Goal: Task Accomplishment & Management: Use online tool/utility

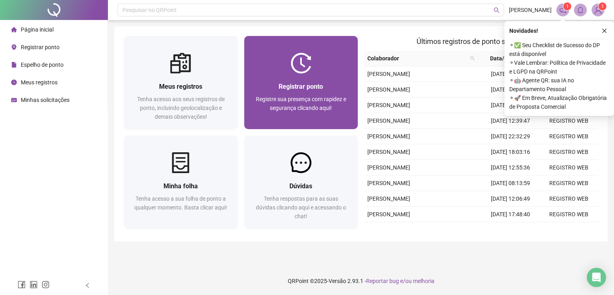
click at [312, 106] on span "Registre sua presença com rapidez e segurança clicando aqui!" at bounding box center [301, 103] width 90 height 15
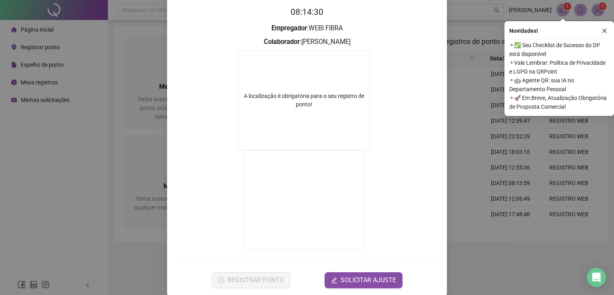
scroll to position [90, 0]
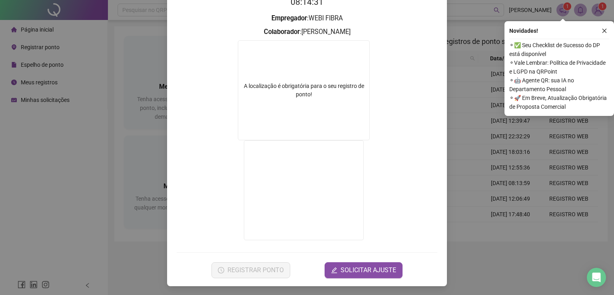
click at [488, 194] on div "Registro de ponto web 08:14:31 Empregador : WEBI FIBRA Colaborador : NELISSON M…" at bounding box center [307, 147] width 614 height 295
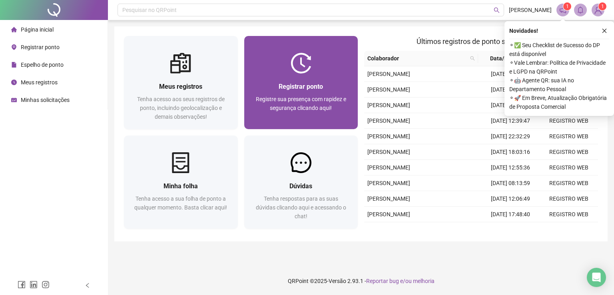
click at [293, 86] on span "Registrar ponto" at bounding box center [301, 87] width 44 height 8
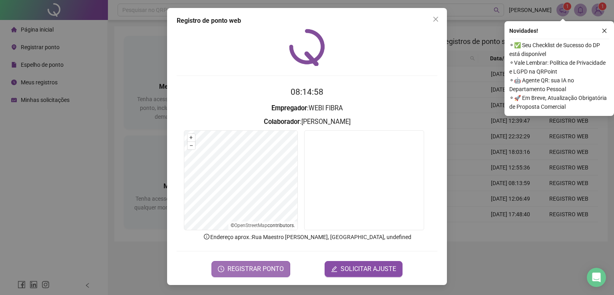
click at [267, 269] on span "REGISTRAR PONTO" at bounding box center [256, 269] width 56 height 10
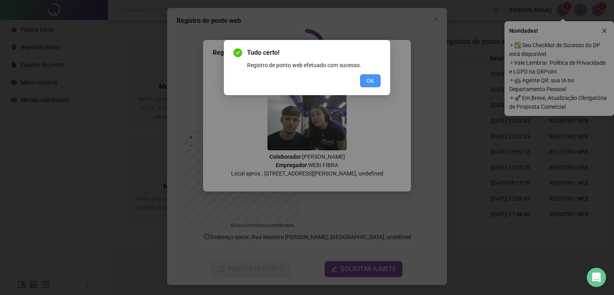
click at [373, 80] on span "OK" at bounding box center [371, 80] width 8 height 9
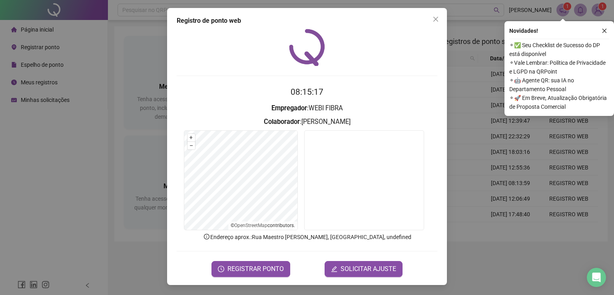
click at [531, 220] on div "Registro de ponto web 08:15:17 Empregador : WEBI FIBRA Colaborador : NELISSON M…" at bounding box center [307, 147] width 614 height 295
